Goal: Navigation & Orientation: Find specific page/section

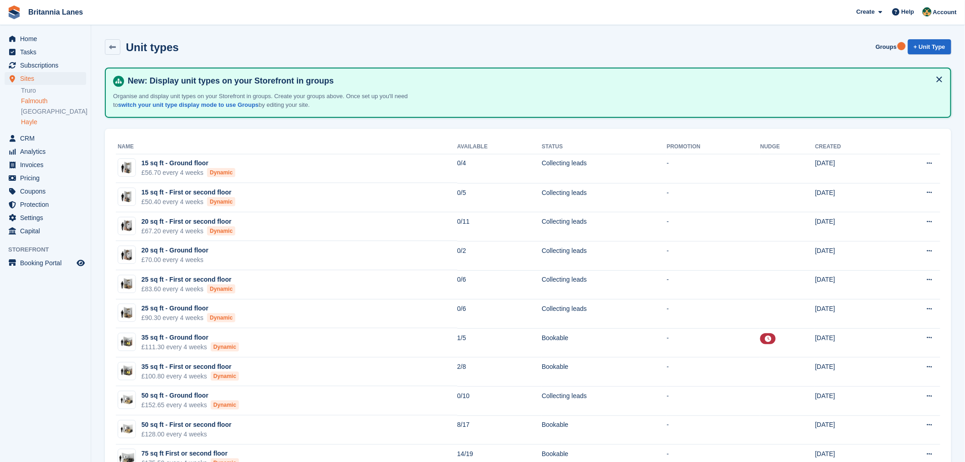
click at [59, 100] on link "Falmouth" at bounding box center [53, 101] width 65 height 9
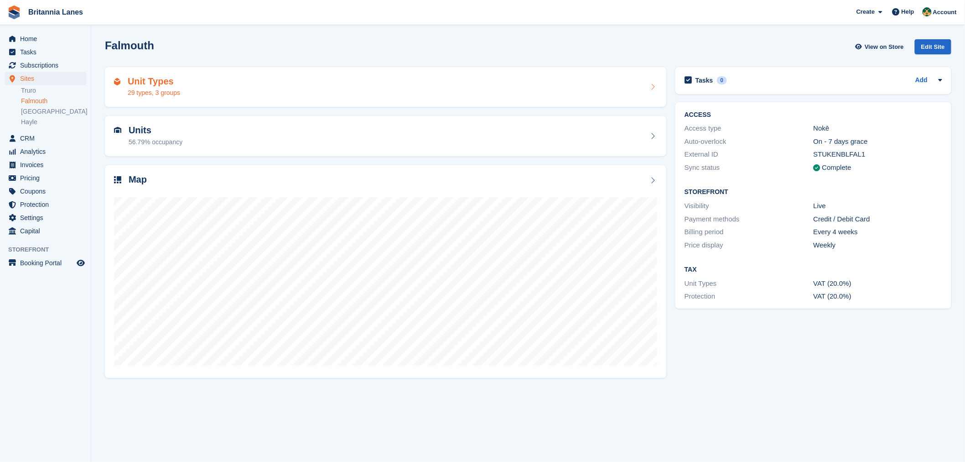
click at [276, 93] on div "Unit Types 29 types, 3 groups" at bounding box center [385, 87] width 543 height 22
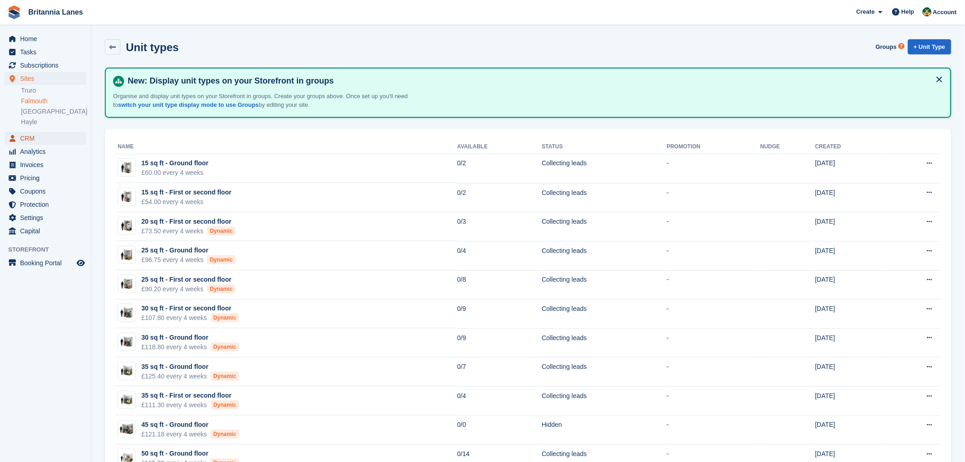
click at [35, 137] on span "CRM" at bounding box center [47, 138] width 55 height 13
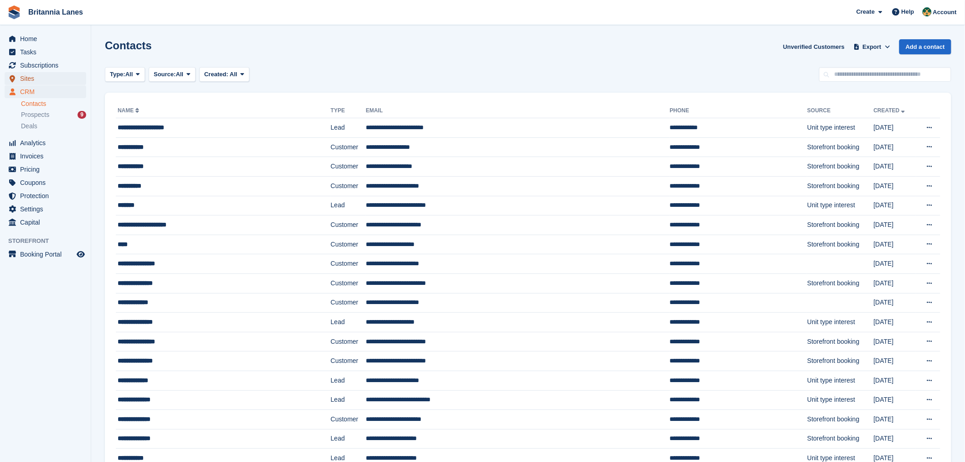
click at [21, 80] on span "Sites" at bounding box center [47, 78] width 55 height 13
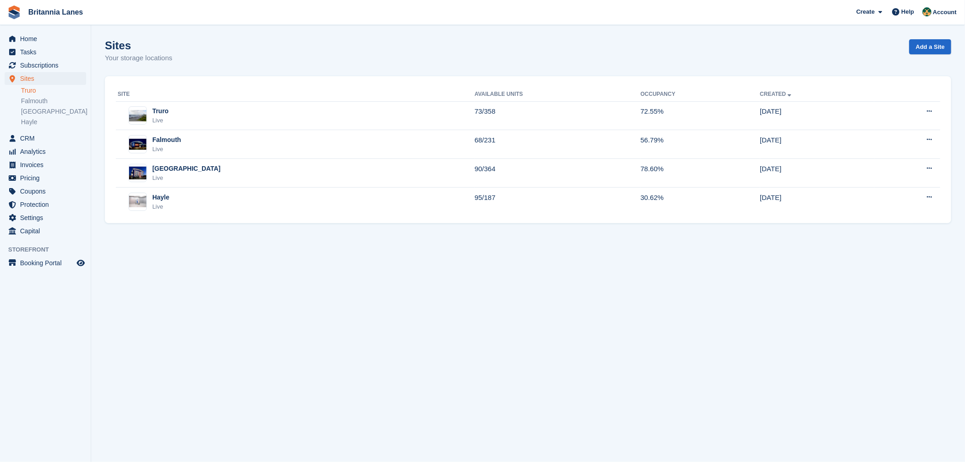
click at [37, 89] on link "Truro" at bounding box center [53, 90] width 65 height 9
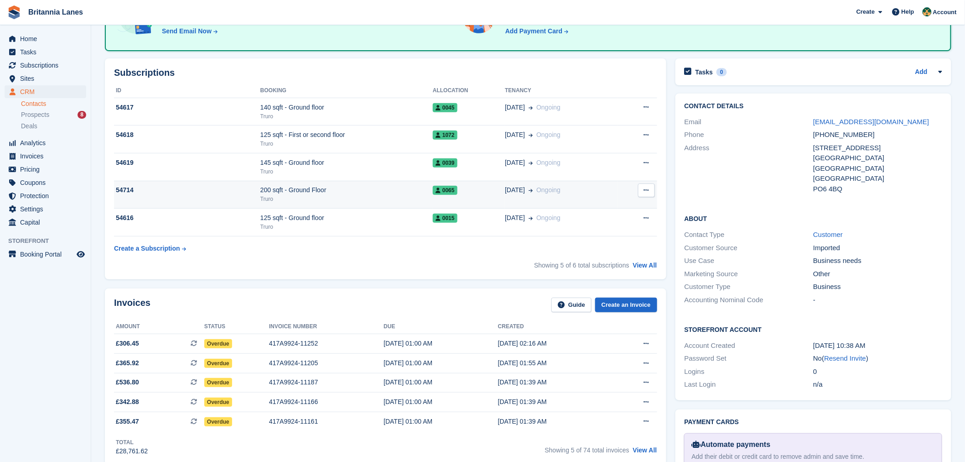
scroll to position [94, 0]
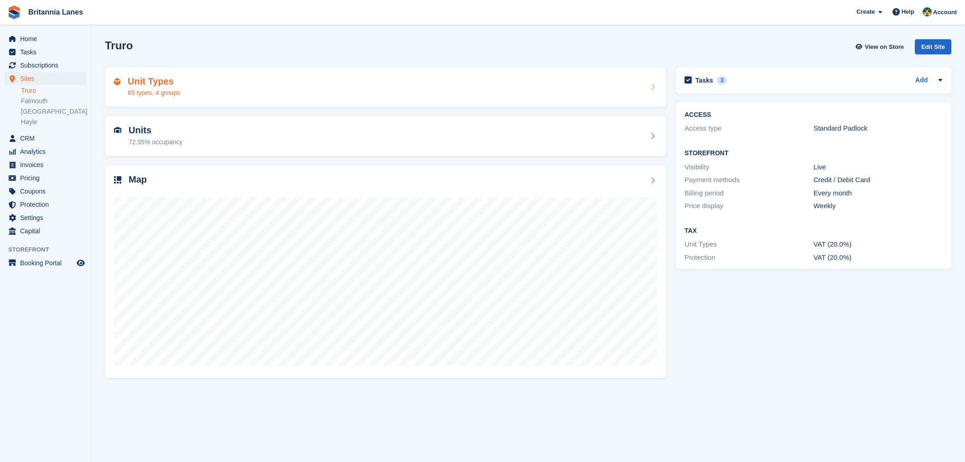
click at [234, 83] on div "Unit Types 65 types, 4 groups" at bounding box center [385, 87] width 543 height 22
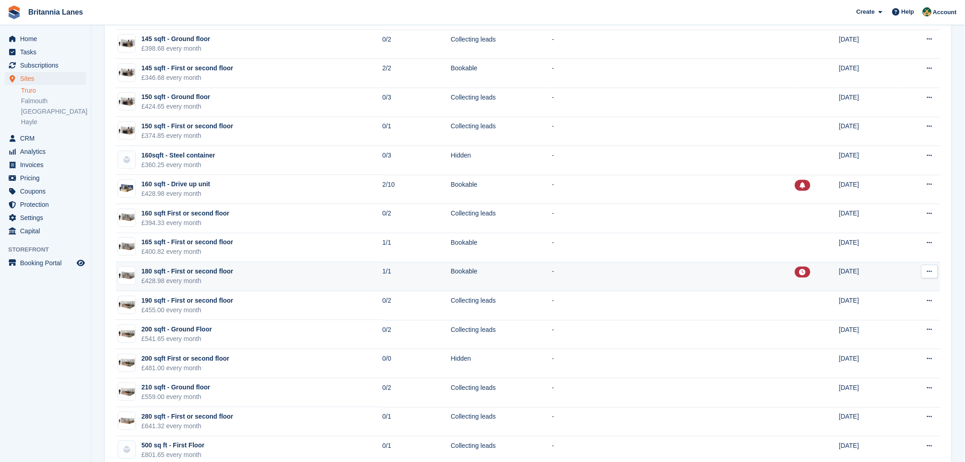
scroll to position [1600, 0]
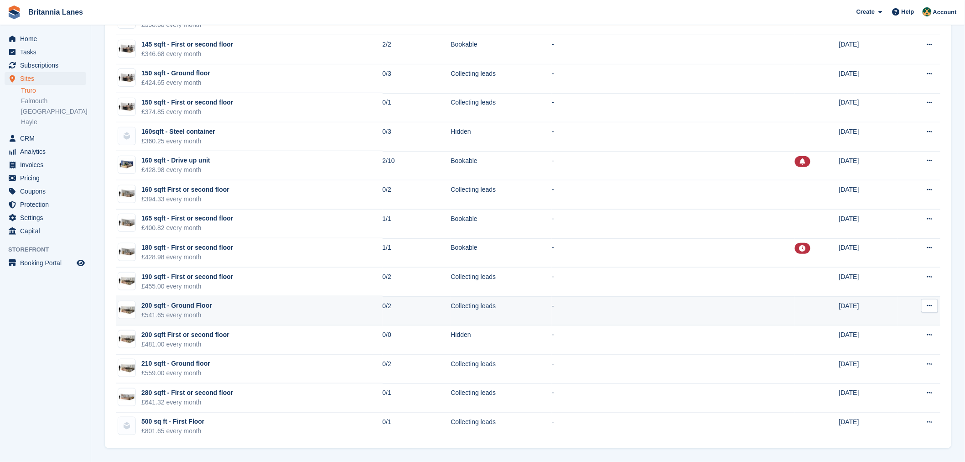
click at [266, 313] on td "200 sqft - Ground Floor £541.65 every month" at bounding box center [249, 310] width 267 height 29
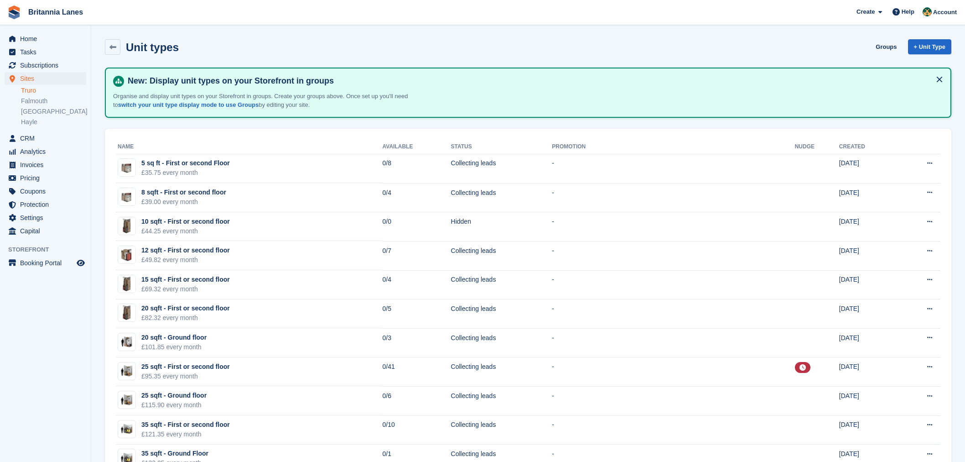
scroll to position [1600, 0]
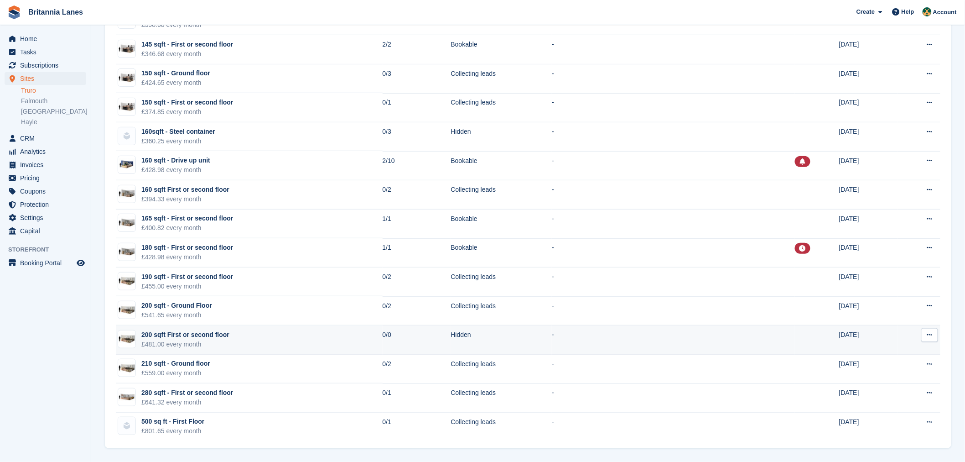
click at [211, 339] on div "£481.00 every month" at bounding box center [185, 344] width 88 height 10
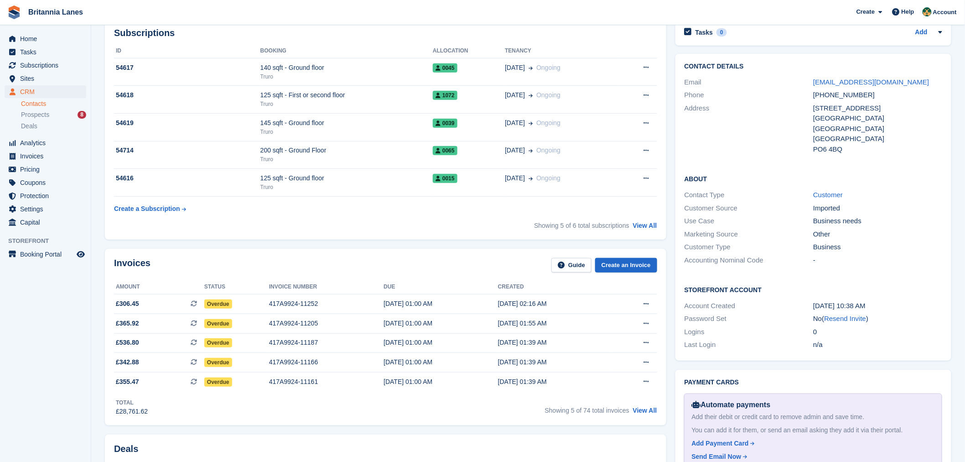
scroll to position [142, 0]
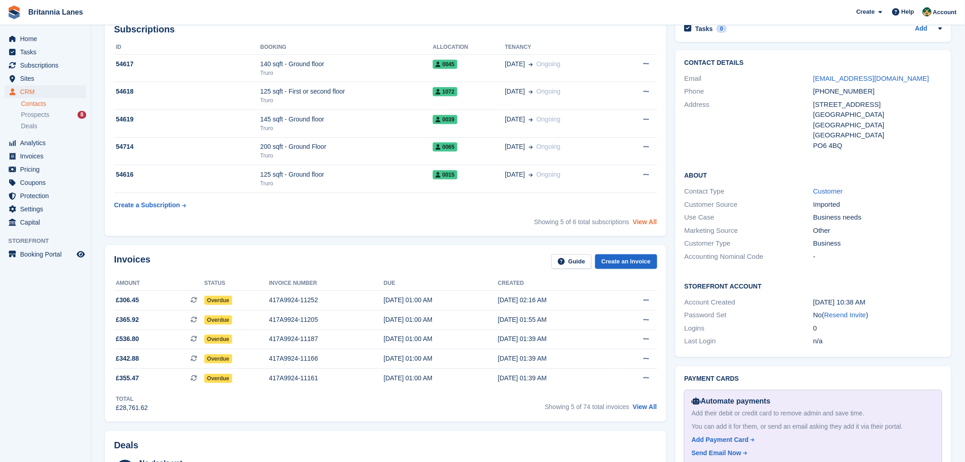
click at [644, 221] on link "View All" at bounding box center [645, 221] width 24 height 7
